Goal: Task Accomplishment & Management: Use online tool/utility

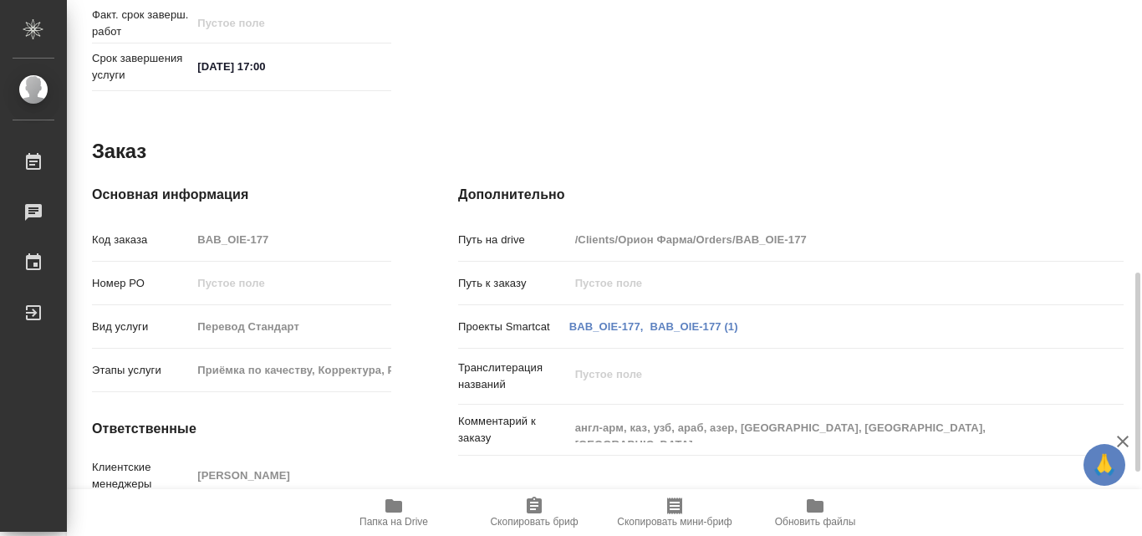
scroll to position [907, 0]
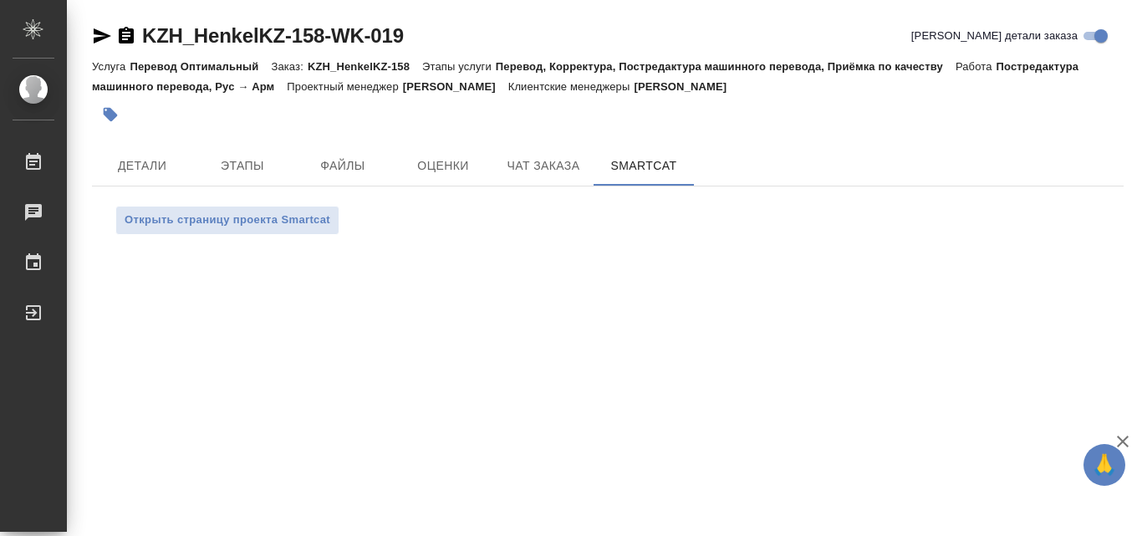
click at [742, 309] on div ".cls-1 fill:#fff; AWATERA [PERSON_NAME] Работы 0 Чаты График Выйти KZH_HenkelKZ…" at bounding box center [571, 268] width 1142 height 536
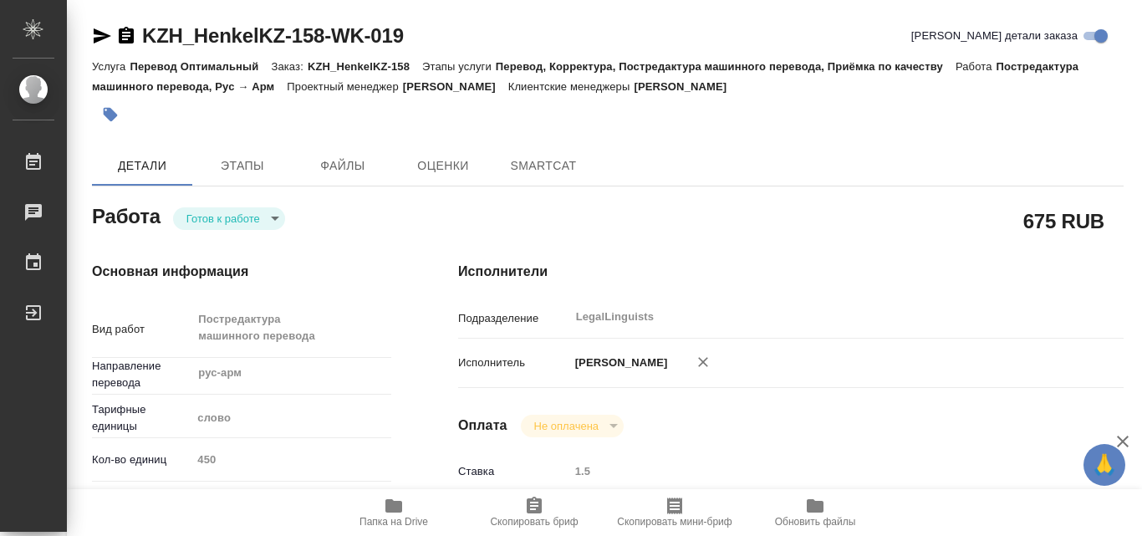
type textarea "x"
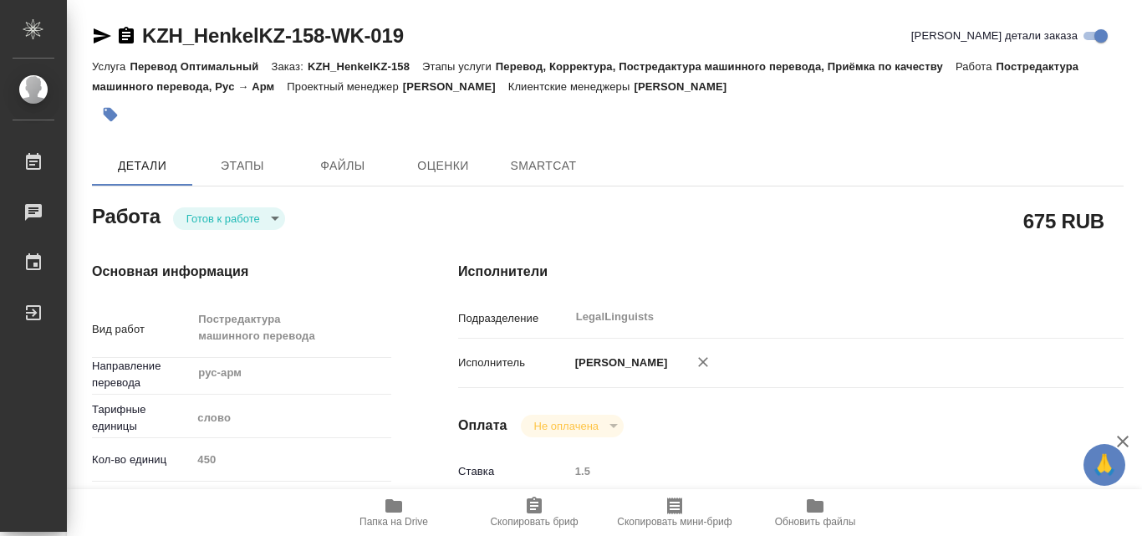
type textarea "x"
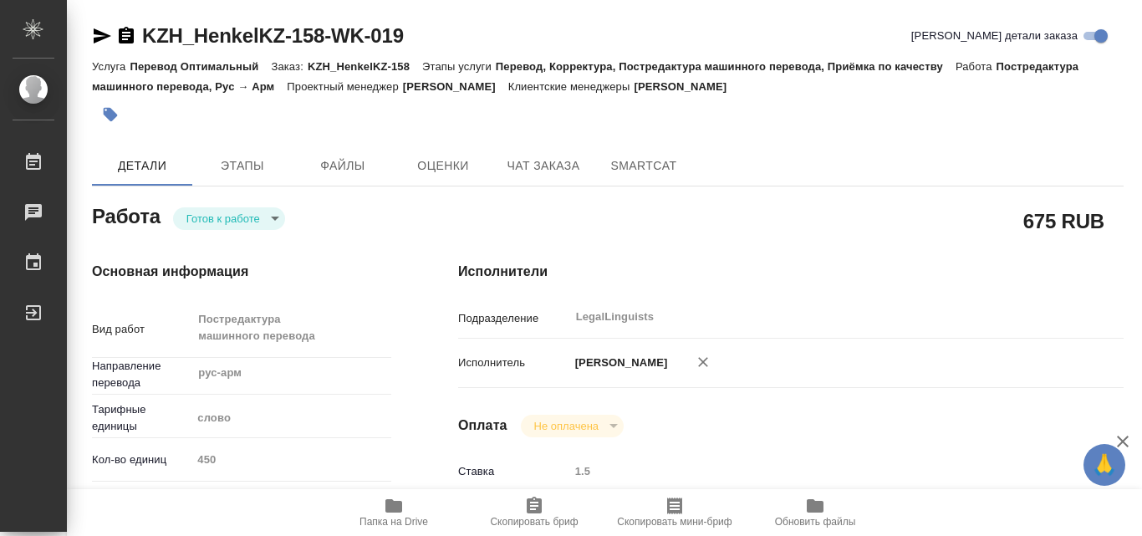
type textarea "x"
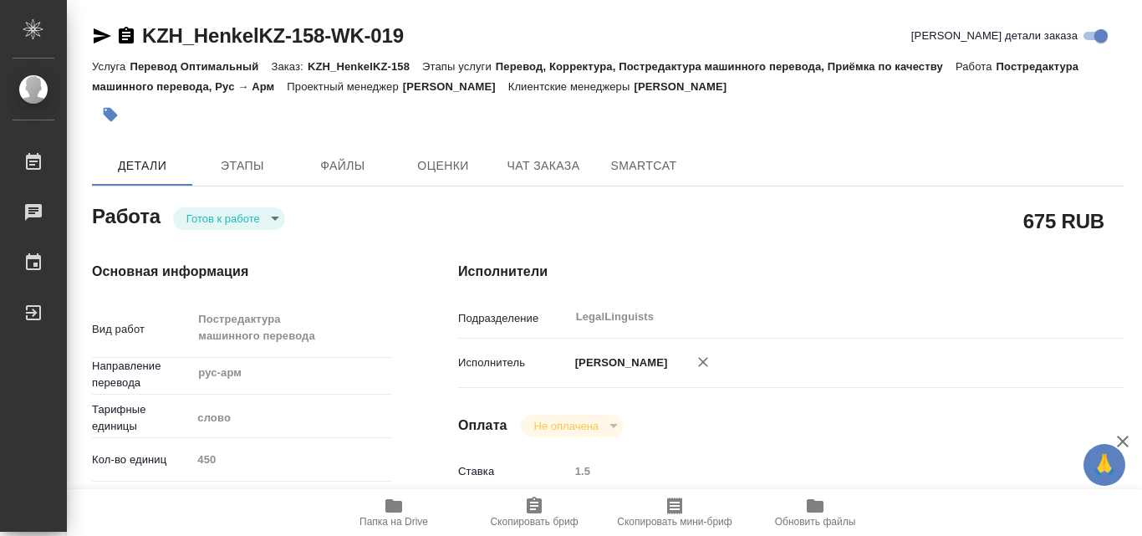
type textarea "x"
